Goal: Task Accomplishment & Management: Use online tool/utility

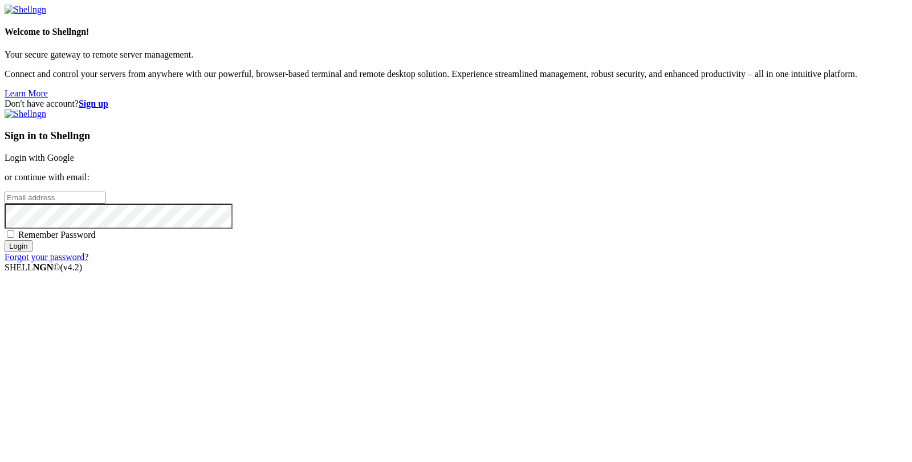
click at [74, 162] on link "Login with Google" at bounding box center [40, 158] width 70 height 10
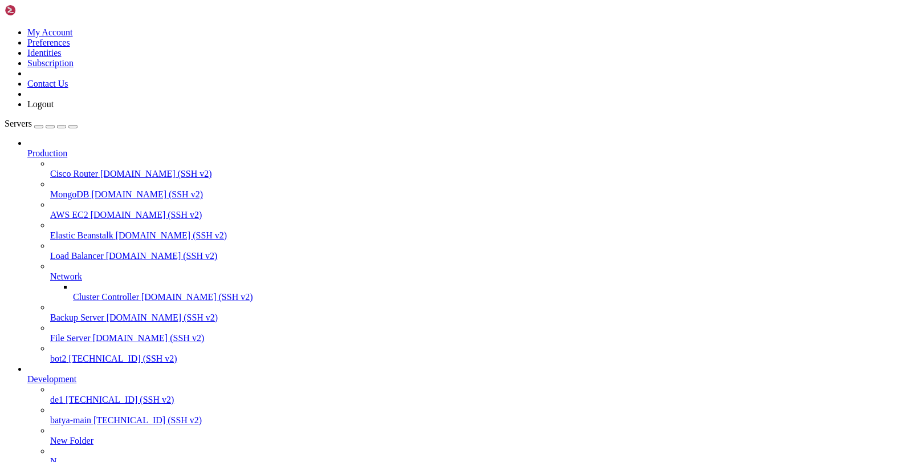
scroll to position [88, 0]
click at [72, 415] on span "batya-main" at bounding box center [70, 420] width 41 height 10
click at [73, 415] on span "batya-main" at bounding box center [70, 420] width 41 height 10
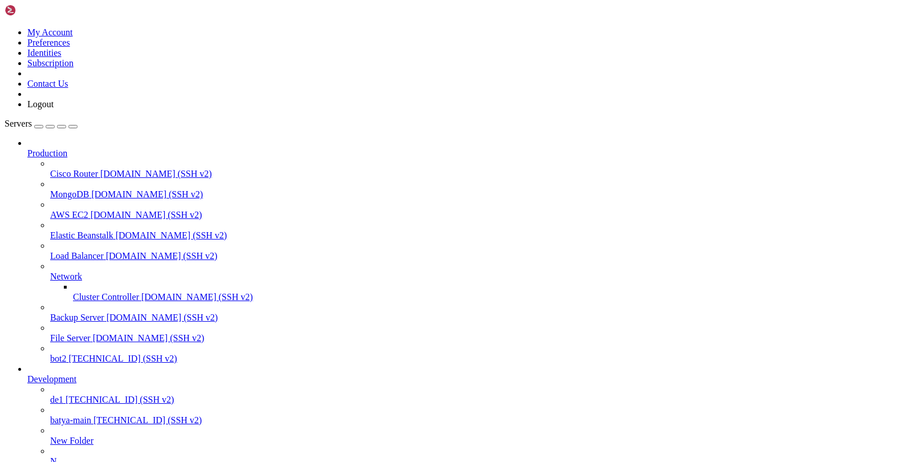
type input "/var/service/vpn-no-yk"
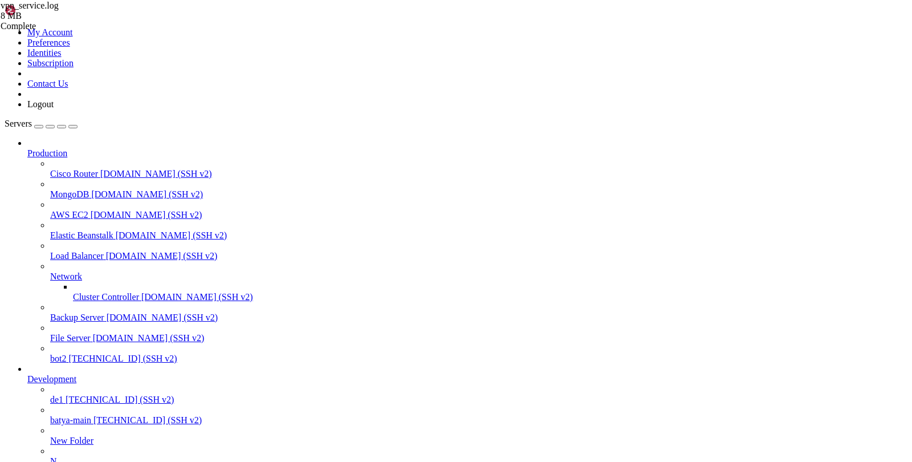
scroll to position [0, 0]
drag, startPoint x: 419, startPoint y: 288, endPoint x: 566, endPoint y: 289, distance: 147.0
type textarea "[DATE] 09:59:28,089 - payments.utils - INFO - Платеж 3061e03e-000f-5001-8000-1b…"
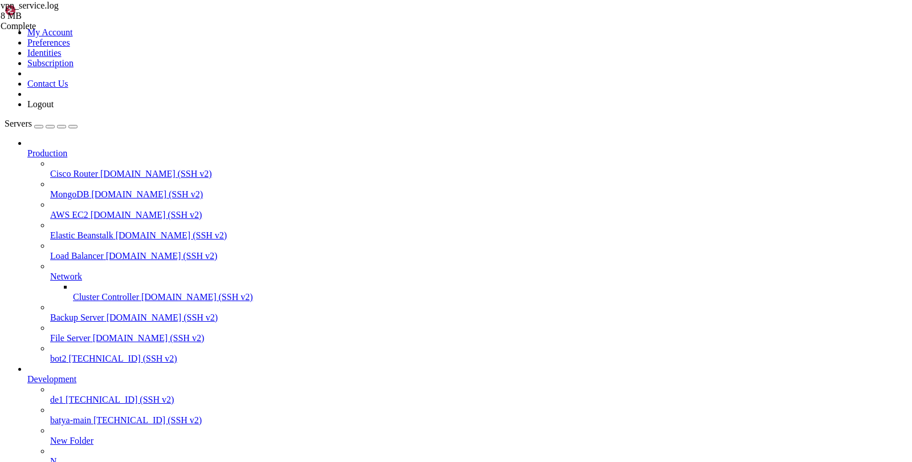
type input "/var/service"
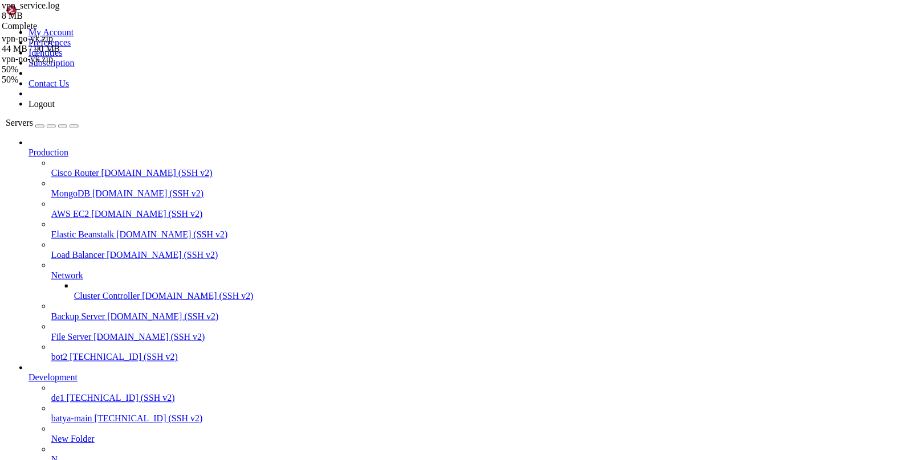
scroll to position [0, 0]
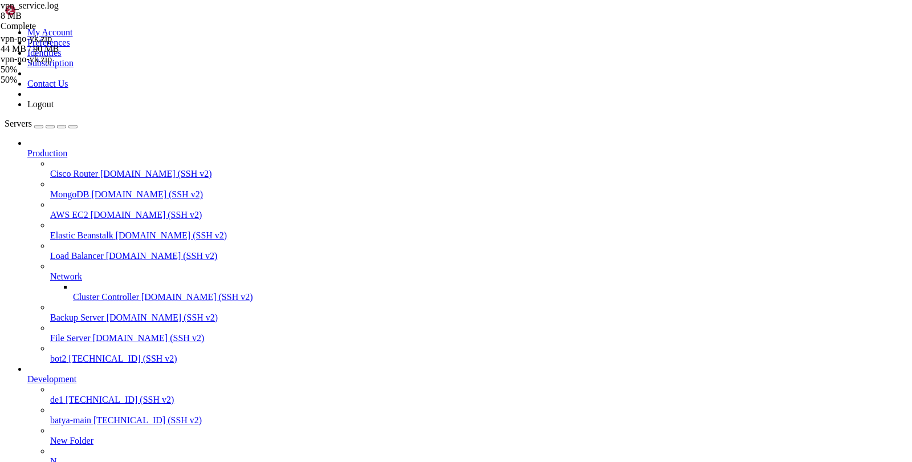
type input "/var/service"
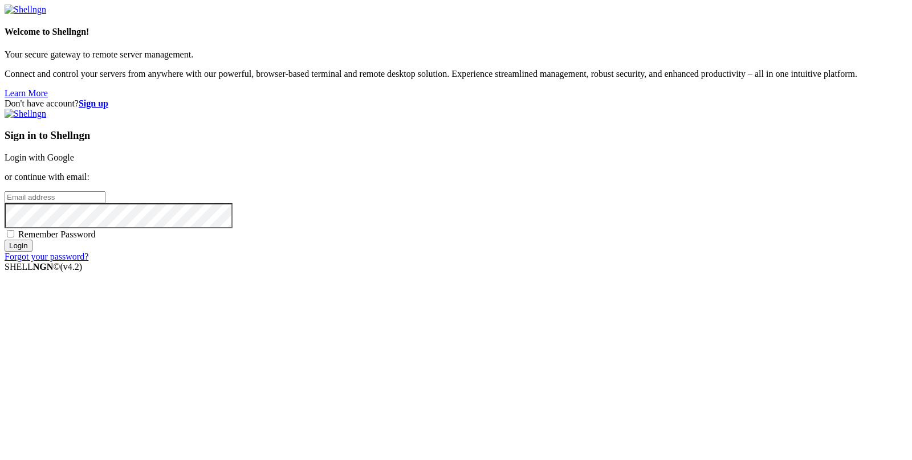
click at [74, 159] on link "Login with Google" at bounding box center [40, 158] width 70 height 10
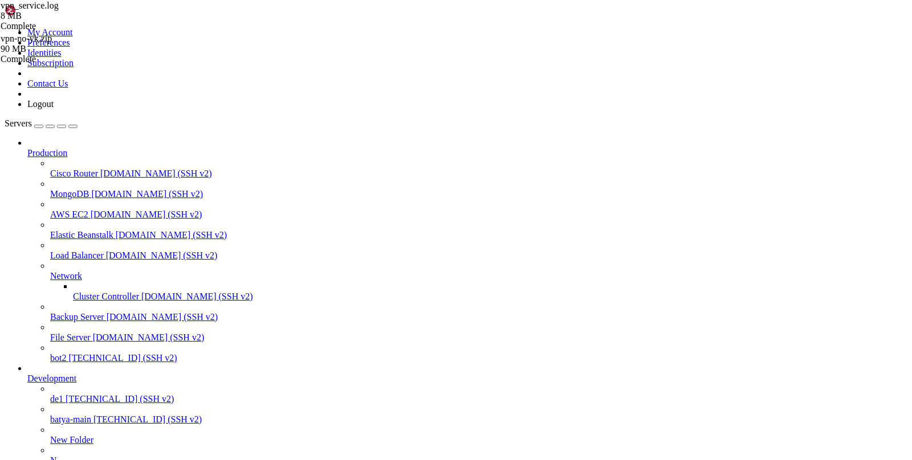
scroll to position [139222, 0]
